Goal: Complete application form

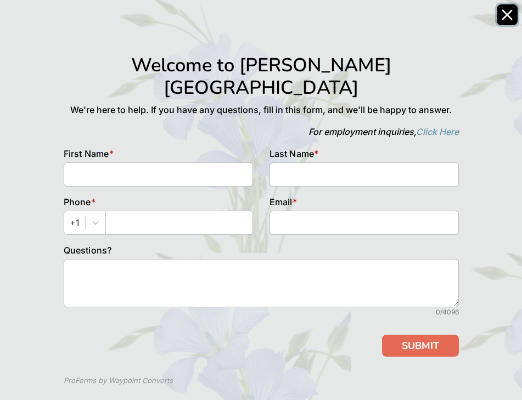
click at [504, 12] on icon "Close" at bounding box center [507, 14] width 9 height 9
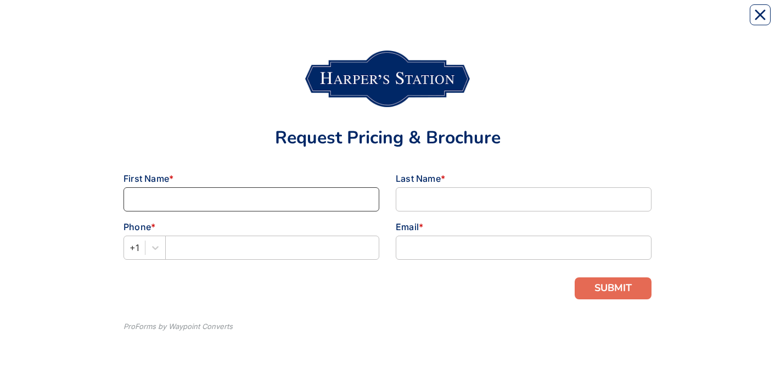
drag, startPoint x: 150, startPoint y: 198, endPoint x: 160, endPoint y: 206, distance: 12.9
click at [154, 200] on input at bounding box center [251, 199] width 256 height 24
type input "[PERSON_NAME]"
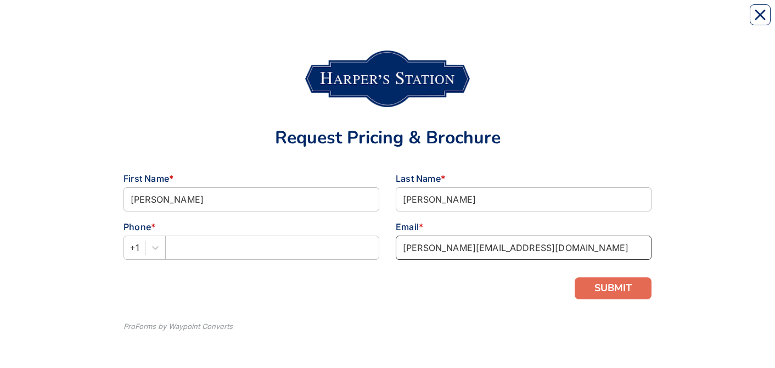
click at [570, 252] on input "timothy.johnson316@outlook.com" at bounding box center [524, 247] width 256 height 24
type input "[PERSON_NAME][EMAIL_ADDRESS][DOMAIN_NAME]"
click at [693, 314] on div "Request Pricing & Brochure First Name * Timothy Last Name * Johnson Phone * +1 …" at bounding box center [387, 184] width 703 height 346
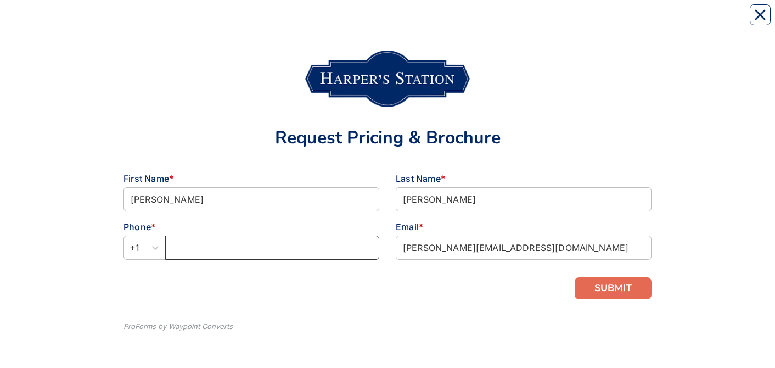
click at [187, 249] on input "text" at bounding box center [272, 247] width 214 height 24
type input "[PHONE_NUMBER]"
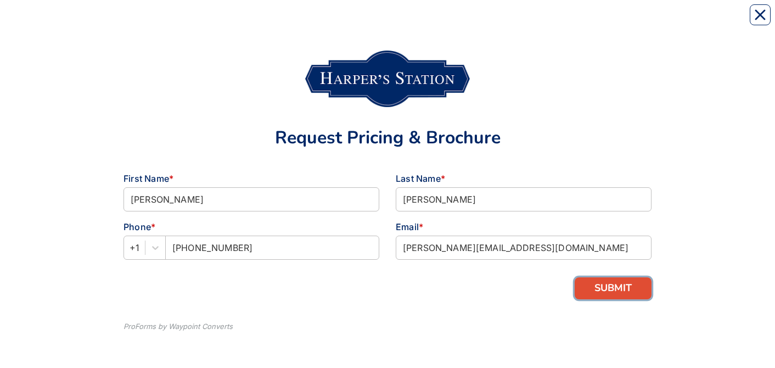
click at [612, 291] on button "SUBMIT" at bounding box center [613, 288] width 77 height 22
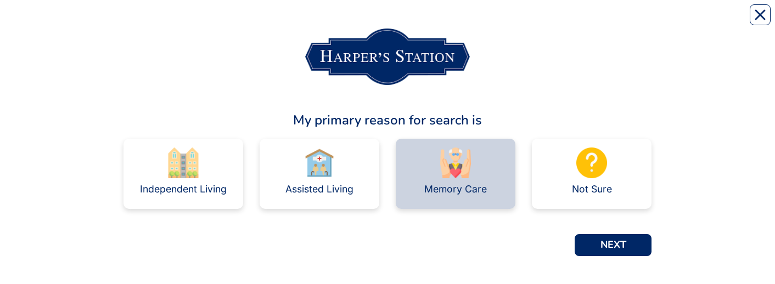
click at [448, 179] on div "Memory Care" at bounding box center [455, 189] width 63 height 22
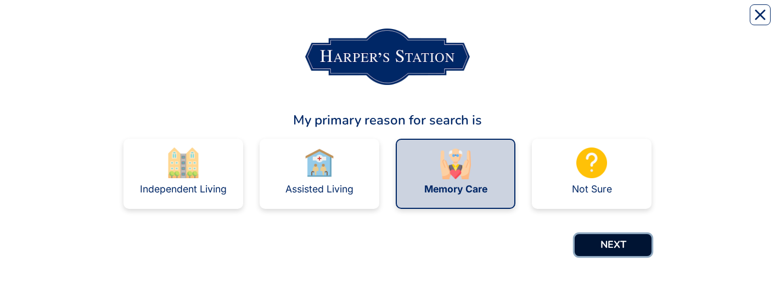
click at [622, 248] on button "NEXT" at bounding box center [613, 245] width 77 height 22
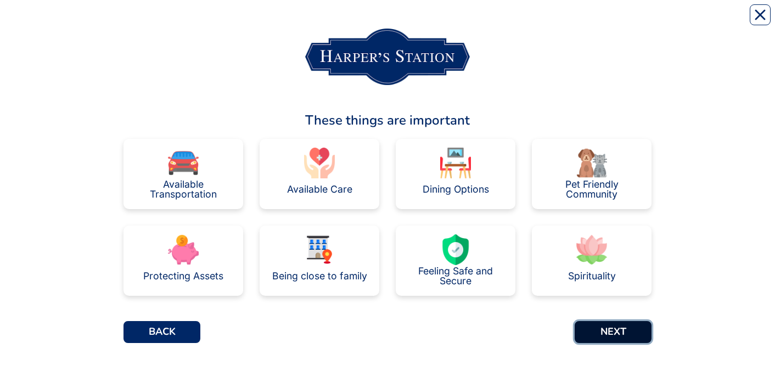
click at [614, 332] on button "NEXT" at bounding box center [613, 332] width 77 height 22
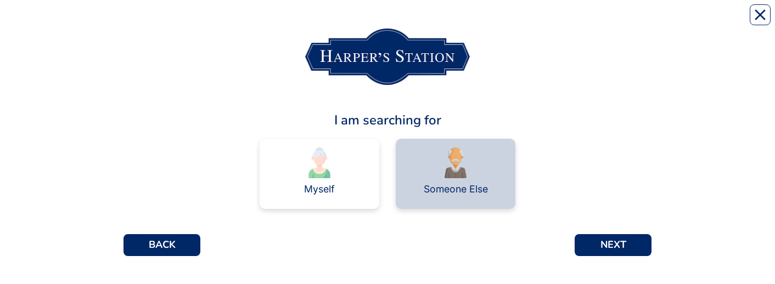
click at [453, 181] on div "Someone Else" at bounding box center [456, 189] width 64 height 22
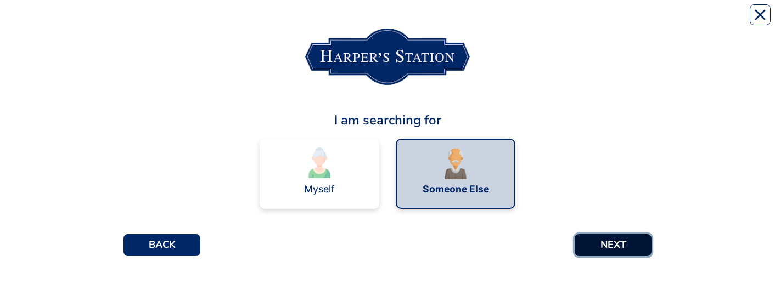
click at [622, 244] on button "NEXT" at bounding box center [613, 245] width 77 height 22
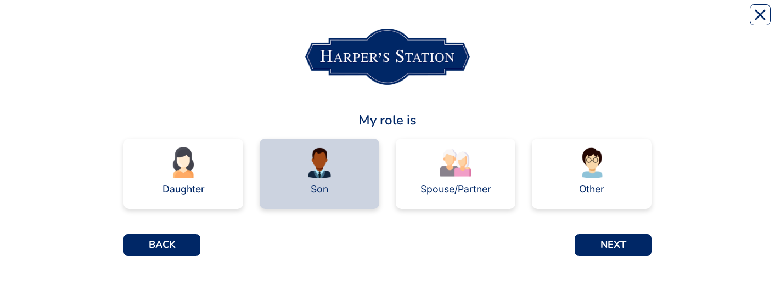
click at [336, 177] on div "Son" at bounding box center [320, 174] width 120 height 70
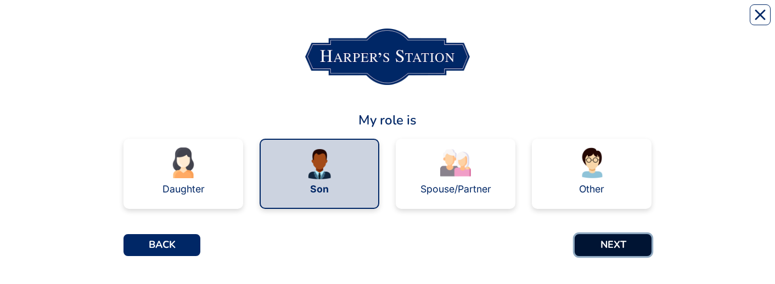
click at [619, 243] on button "NEXT" at bounding box center [613, 245] width 77 height 22
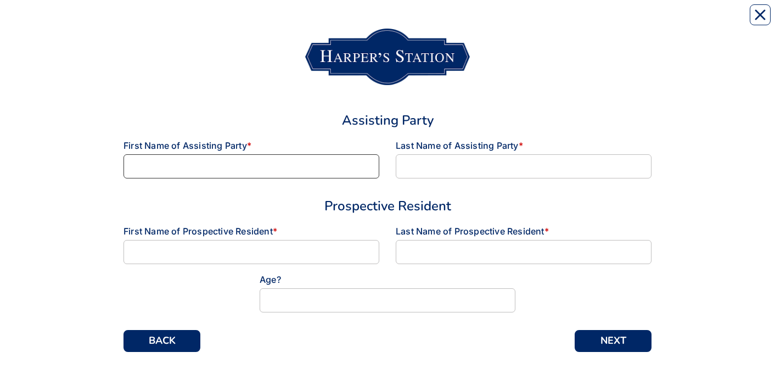
click at [203, 170] on input at bounding box center [251, 166] width 256 height 24
type input "[PERSON_NAME]"
click at [416, 172] on input at bounding box center [524, 166] width 256 height 24
type input "[PERSON_NAME]"
click at [233, 253] on input at bounding box center [251, 252] width 256 height 24
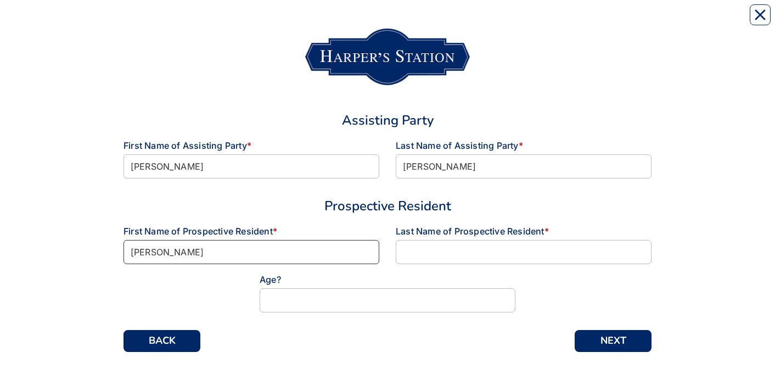
type input "[PERSON_NAME]"
click at [413, 256] on input at bounding box center [524, 252] width 256 height 24
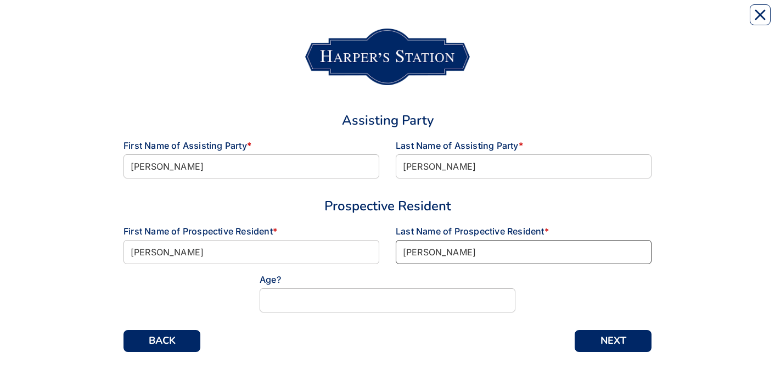
type input "[PERSON_NAME]"
click at [306, 300] on input at bounding box center [388, 300] width 256 height 24
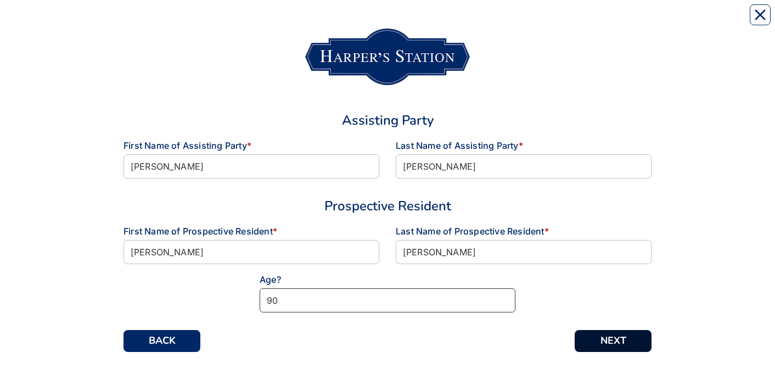
type input "90"
click at [597, 340] on button "NEXT" at bounding box center [613, 341] width 77 height 22
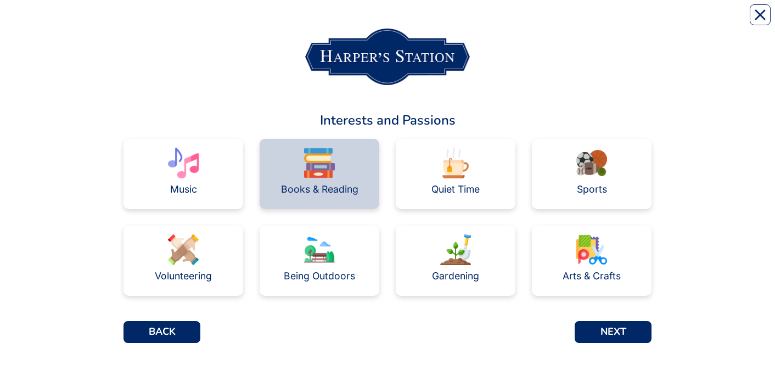
click at [342, 188] on div "Books & Reading" at bounding box center [319, 189] width 77 height 10
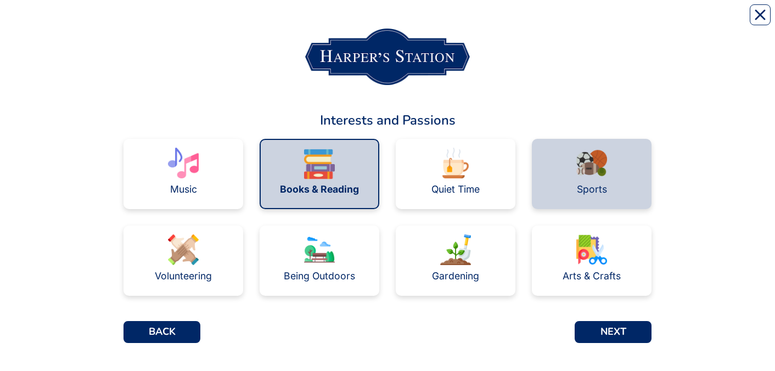
drag, startPoint x: 578, startPoint y: 184, endPoint x: 565, endPoint y: 193, distance: 15.8
click at [578, 184] on div "Sports" at bounding box center [592, 189] width 30 height 10
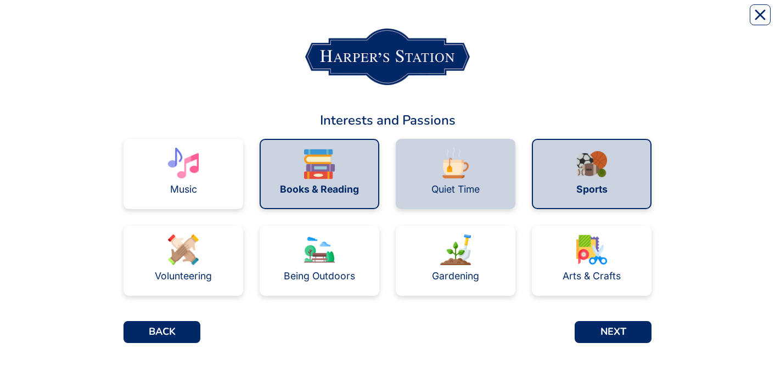
click at [451, 184] on div "Quiet Time" at bounding box center [455, 189] width 48 height 10
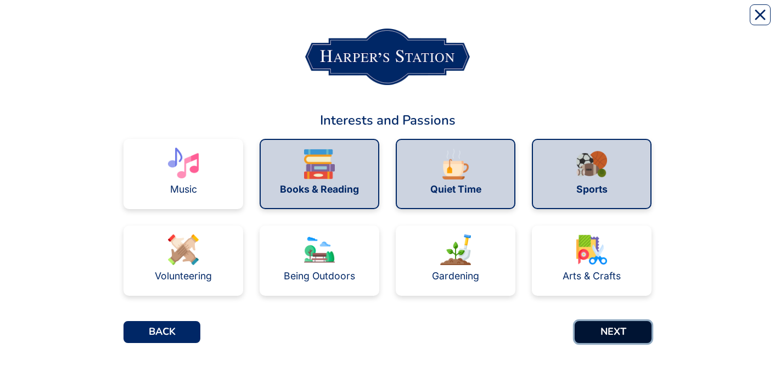
click at [596, 330] on button "NEXT" at bounding box center [613, 332] width 77 height 22
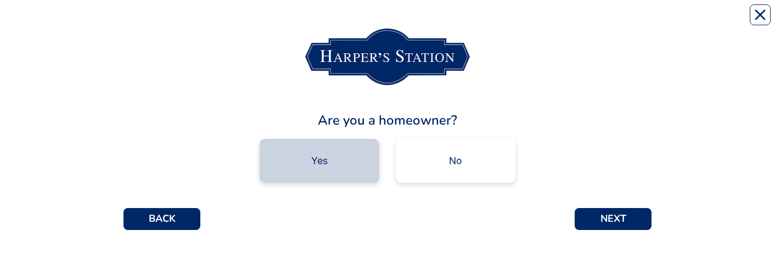
click at [332, 165] on div "Yes" at bounding box center [320, 161] width 120 height 44
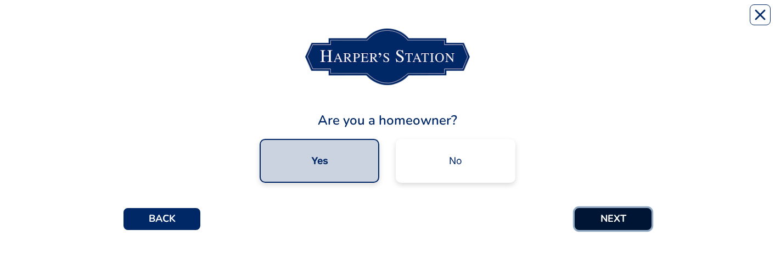
click at [630, 220] on button "NEXT" at bounding box center [613, 219] width 77 height 22
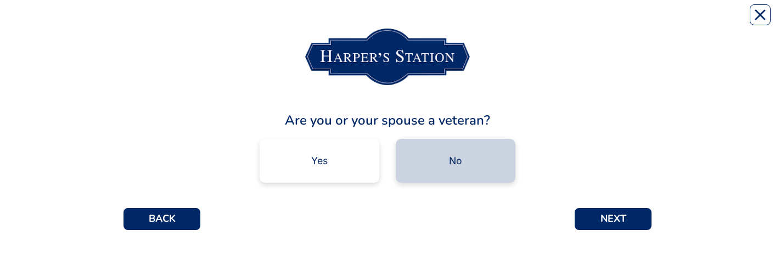
click at [439, 167] on div "No" at bounding box center [456, 161] width 120 height 44
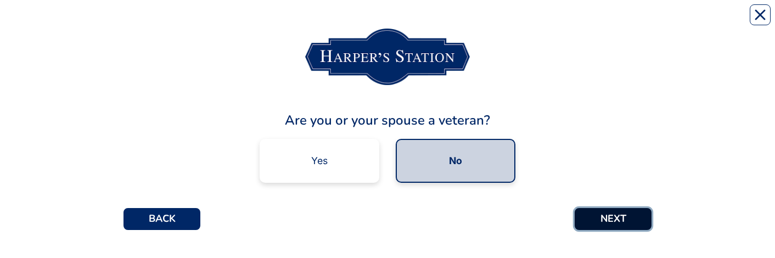
click at [606, 216] on button "NEXT" at bounding box center [613, 219] width 77 height 22
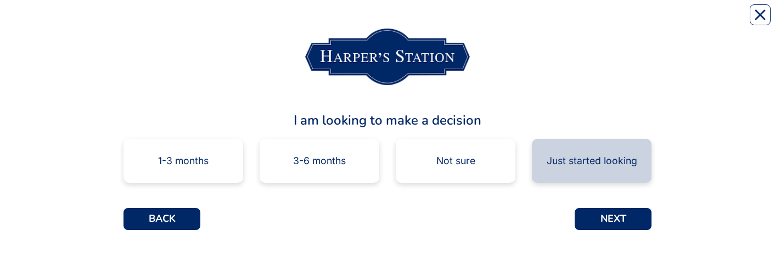
click at [597, 163] on div "Just started looking" at bounding box center [592, 161] width 91 height 10
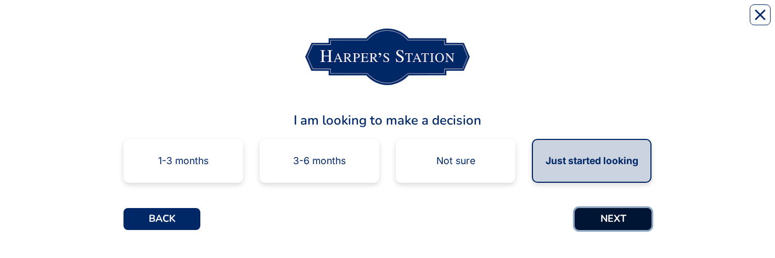
click at [608, 222] on button "NEXT" at bounding box center [613, 219] width 77 height 22
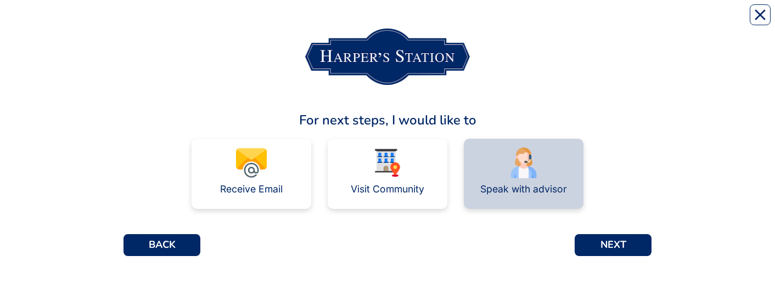
click at [533, 169] on img at bounding box center [523, 163] width 31 height 31
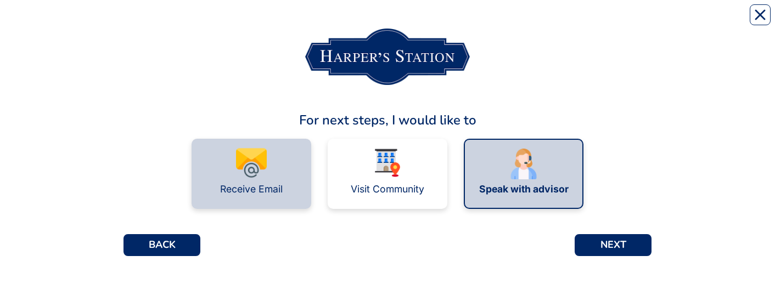
click at [256, 189] on div "Receive Email" at bounding box center [251, 189] width 63 height 10
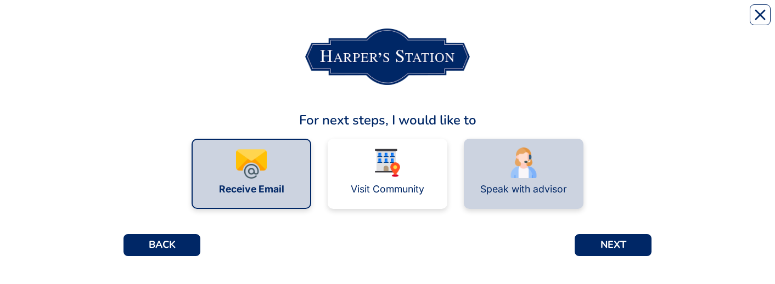
click at [533, 188] on div "Speak with advisor" at bounding box center [523, 189] width 87 height 10
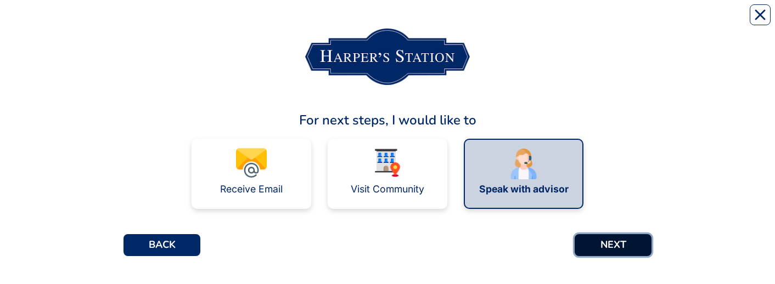
click at [602, 243] on button "NEXT" at bounding box center [613, 245] width 77 height 22
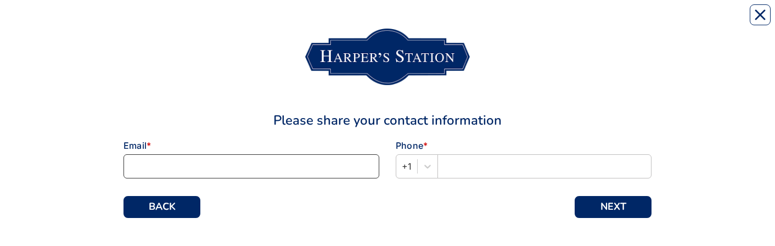
click at [195, 156] on input at bounding box center [251, 166] width 256 height 24
type input "[PERSON_NAME][EMAIL_ADDRESS][DOMAIN_NAME]"
click at [488, 175] on input "text" at bounding box center [544, 166] width 214 height 24
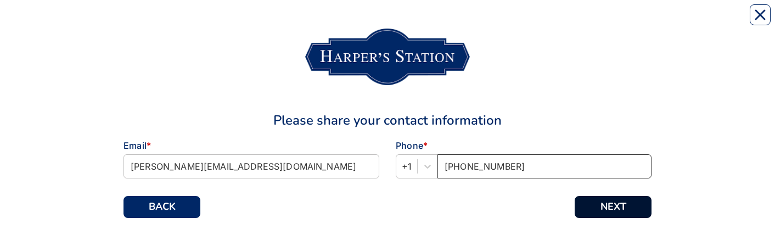
type input "[PHONE_NUMBER]"
click at [605, 200] on button "NEXT" at bounding box center [613, 207] width 77 height 22
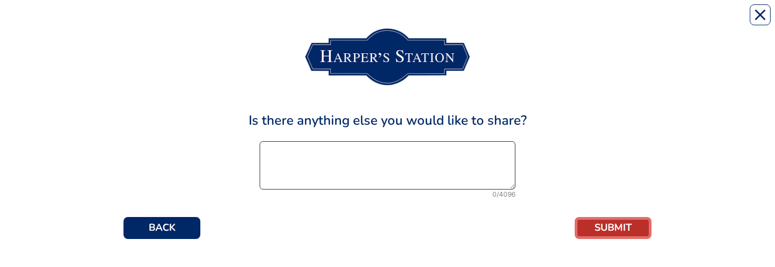
click at [391, 173] on textarea at bounding box center [388, 165] width 256 height 48
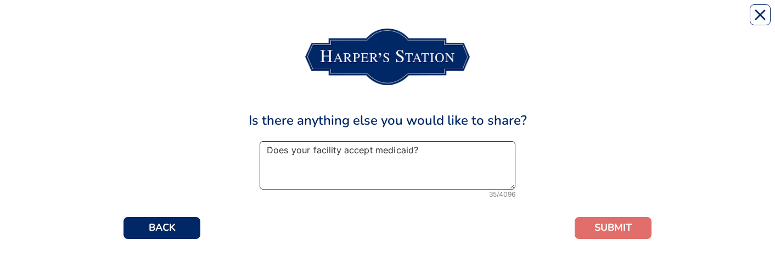
type textarea "Does your facility accept medicaid?"
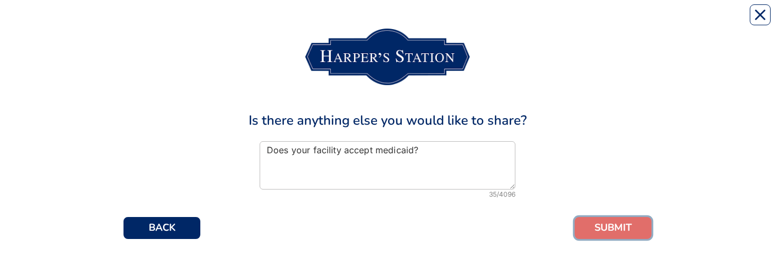
click at [603, 229] on button "SUBMIT" at bounding box center [613, 228] width 77 height 22
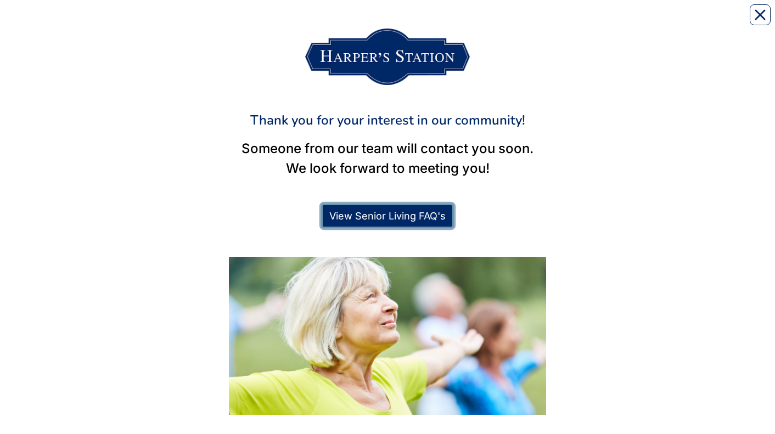
click at [386, 214] on link "View Senior Living FAQ's" at bounding box center [387, 216] width 133 height 25
